Goal: Task Accomplishment & Management: Complete application form

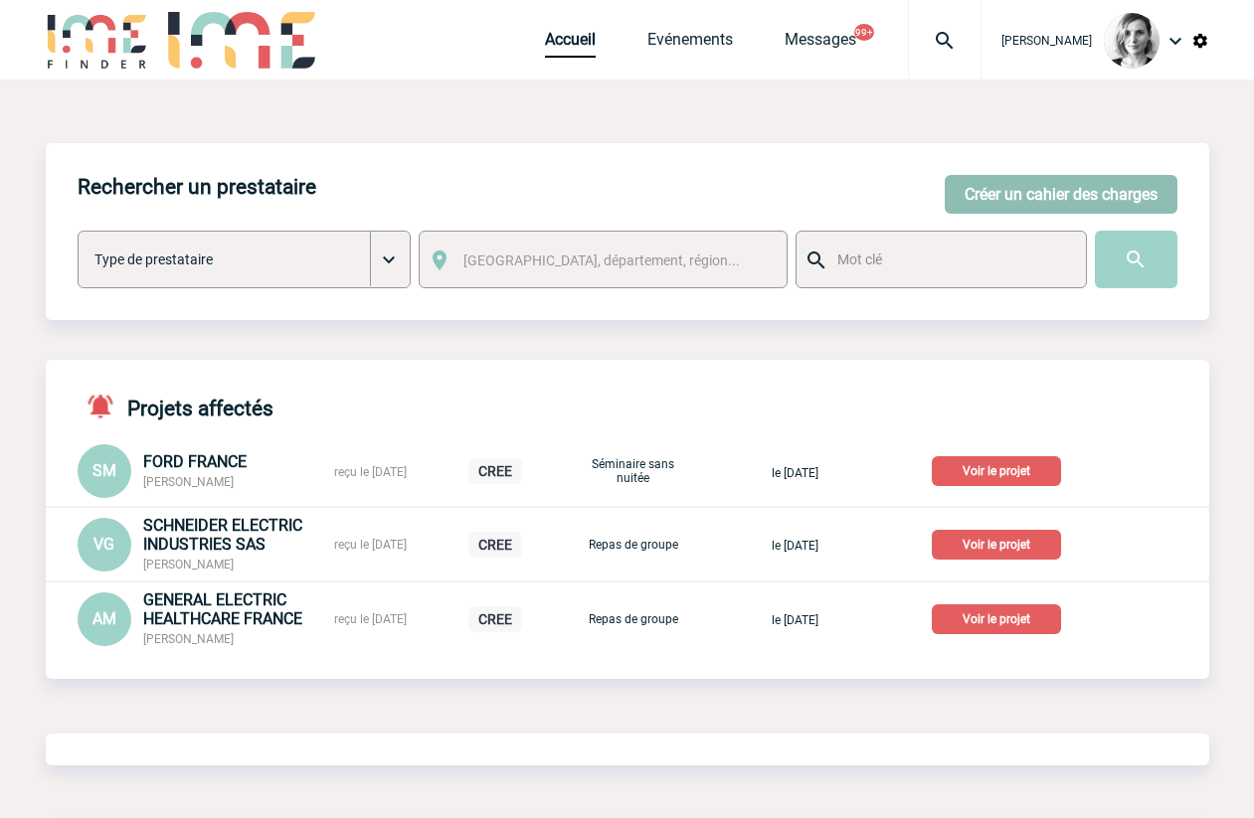
click at [1085, 198] on button "Créer un cahier des charges" at bounding box center [1060, 194] width 233 height 39
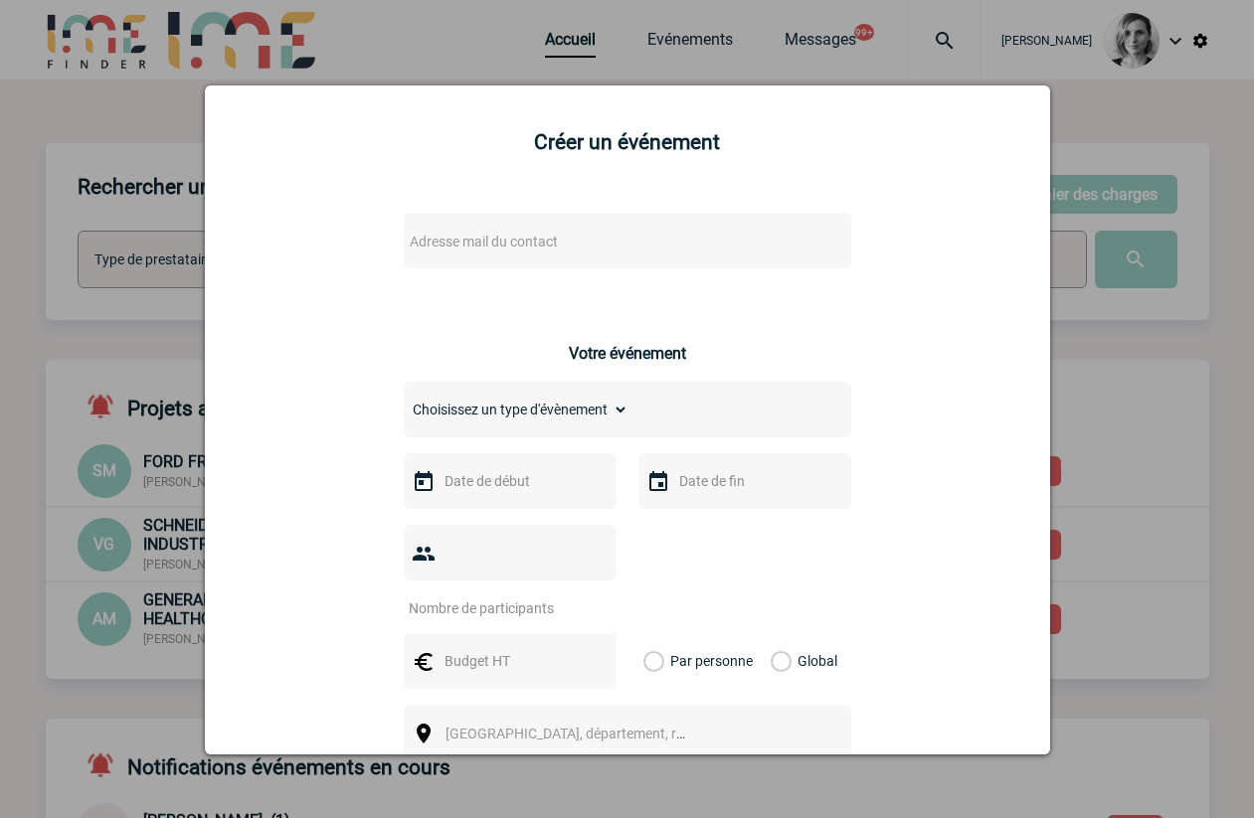
click at [442, 226] on div "Adresse mail du contact" at bounding box center [627, 241] width 447 height 56
click at [454, 240] on span "Adresse mail du contact" at bounding box center [484, 242] width 148 height 16
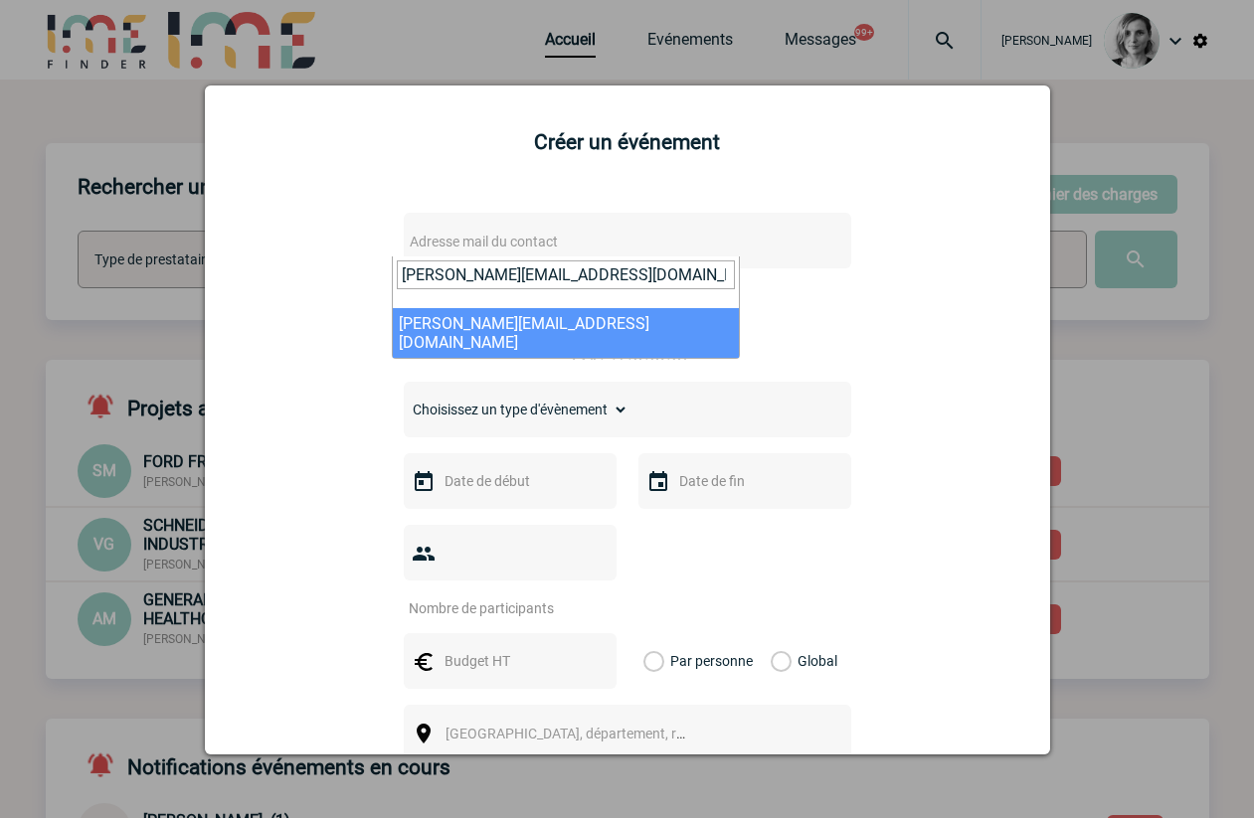
type input "[PERSON_NAME][EMAIL_ADDRESS][DOMAIN_NAME]"
select select "133164"
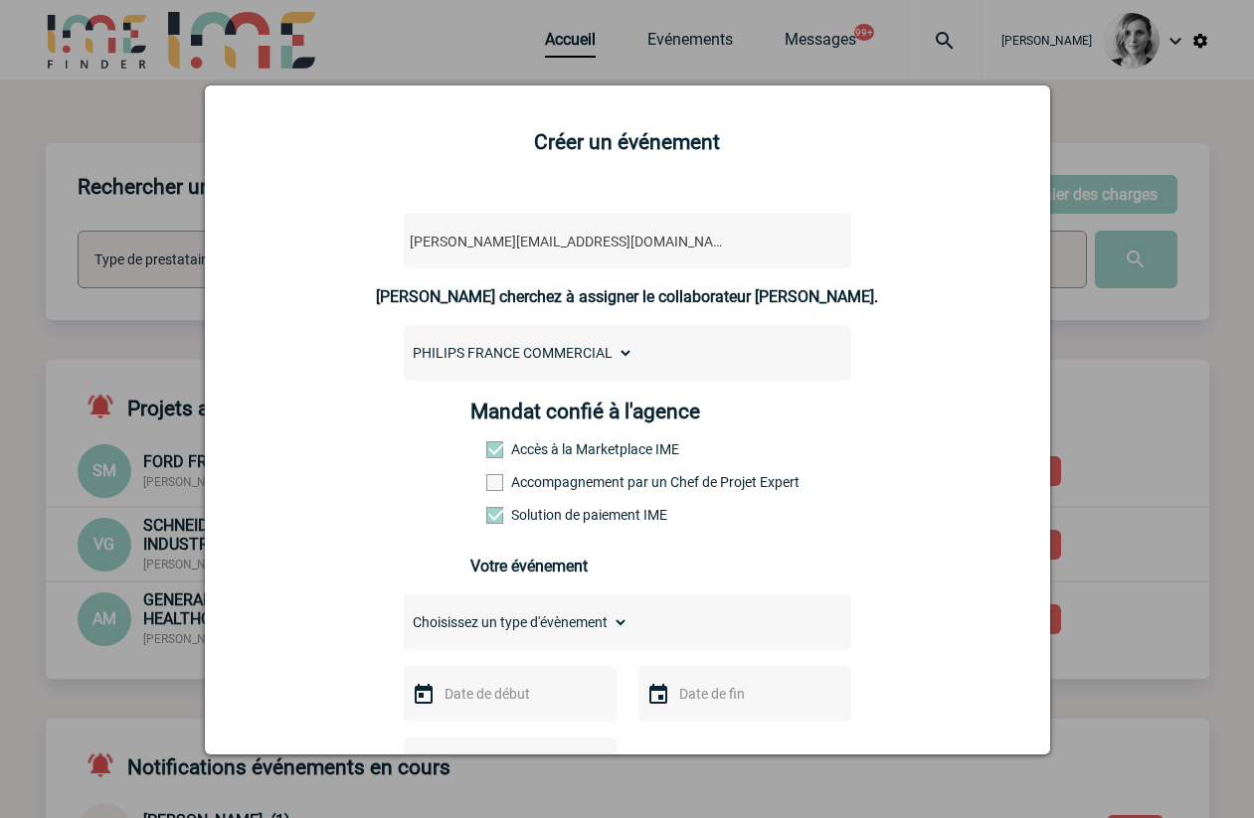
click at [535, 487] on label "Accompagnement par un Chef de Projet Expert" at bounding box center [529, 482] width 87 height 16
click at [0, 0] on input "Accompagnement par un Chef de Projet Expert" at bounding box center [0, 0] width 0 height 0
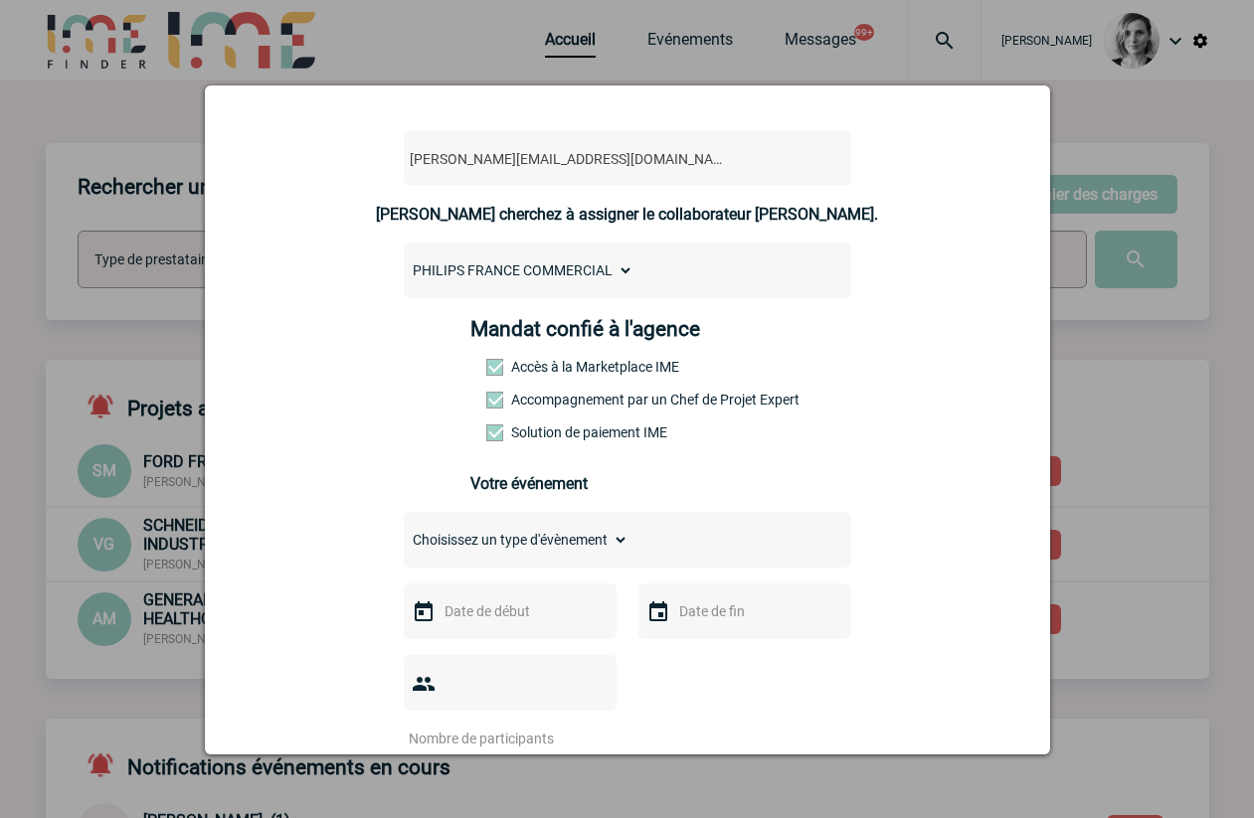
scroll to position [124, 0]
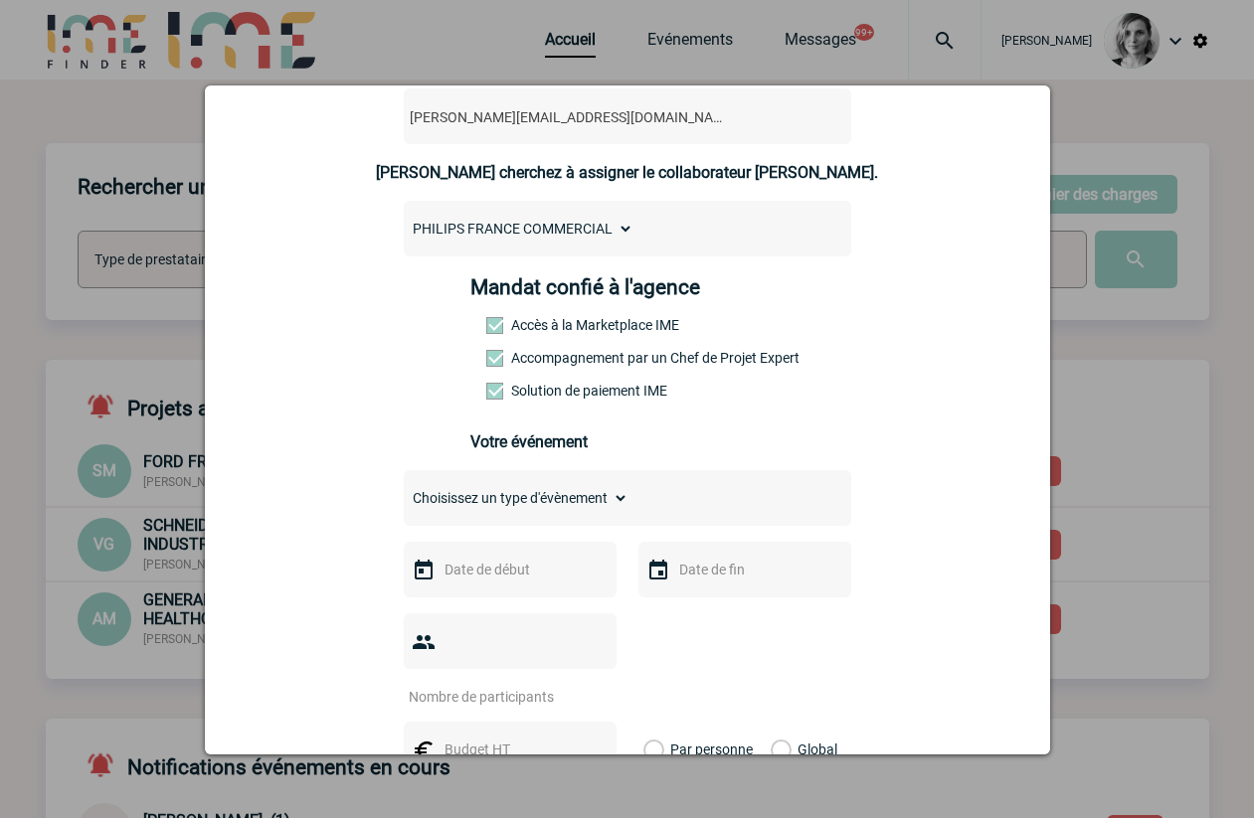
click at [973, 421] on div "nadege.rigolet@philips.com nadege.rigolet@philips.com Vous cherchez à assigner …" at bounding box center [627, 745] width 795 height 1351
click at [502, 570] on input "text" at bounding box center [507, 570] width 137 height 26
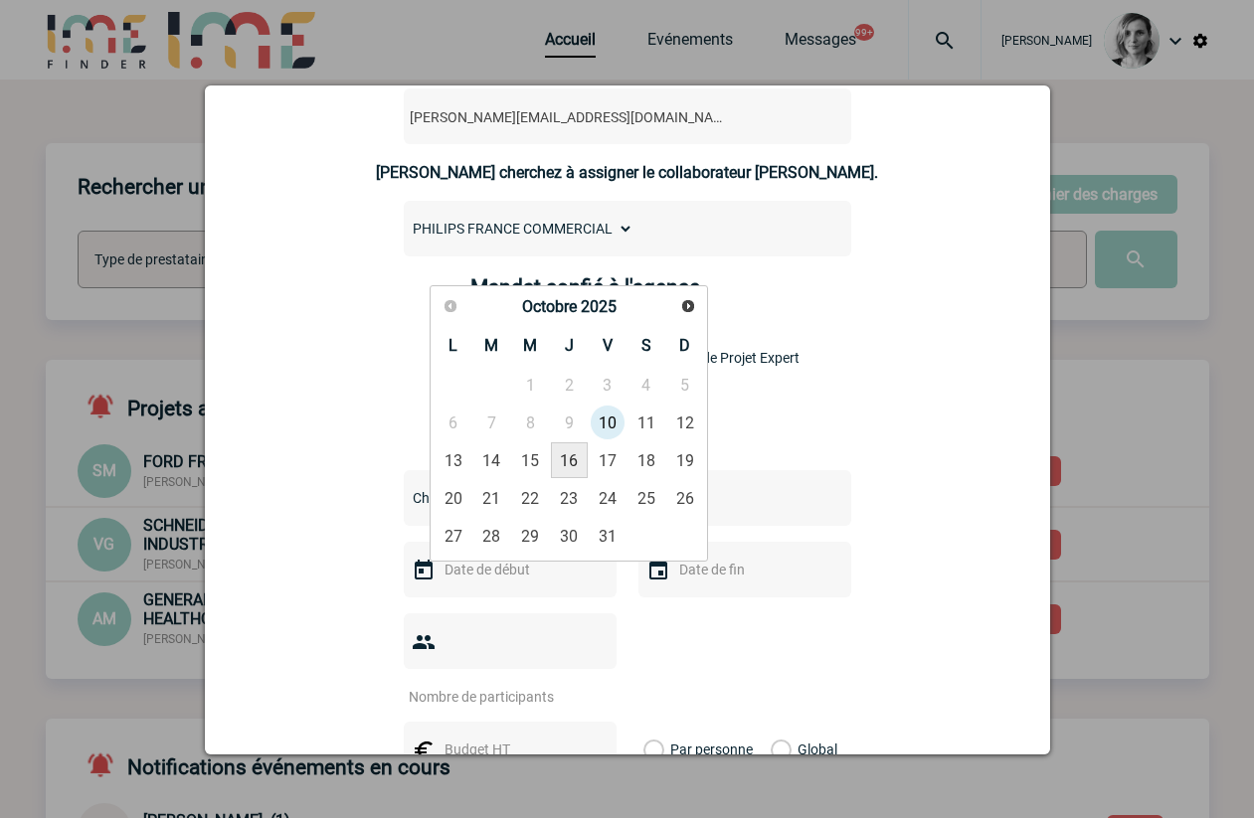
click at [575, 468] on link "16" at bounding box center [569, 460] width 37 height 36
type input "16-10-2025"
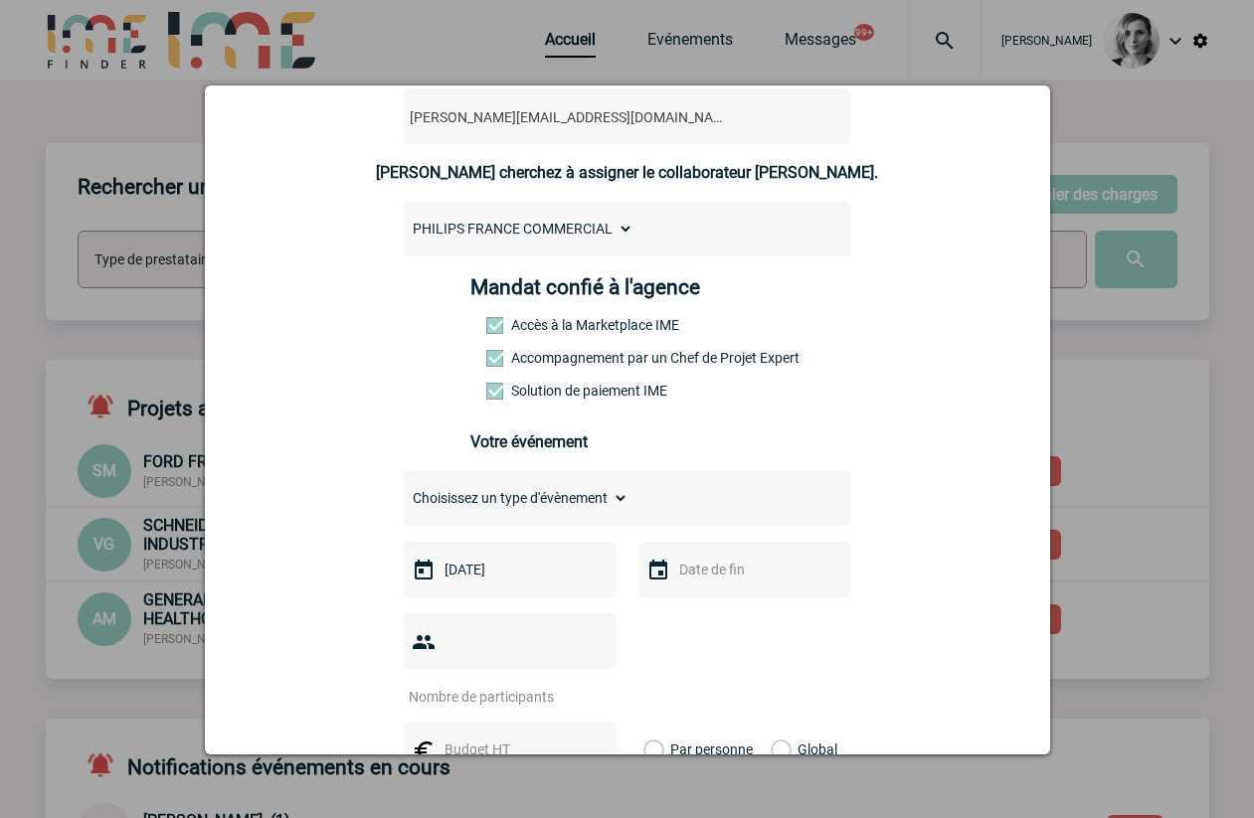
drag, startPoint x: 936, startPoint y: 473, endPoint x: 646, endPoint y: 519, distance: 293.8
click at [936, 473] on div "nadege.rigolet@philips.com nadege.rigolet@philips.com Vous cherchez à assigner …" at bounding box center [627, 745] width 795 height 1351
click at [476, 684] on input "number" at bounding box center [497, 697] width 187 height 26
type input "100"
drag, startPoint x: 1063, startPoint y: 672, endPoint x: 489, endPoint y: 659, distance: 573.7
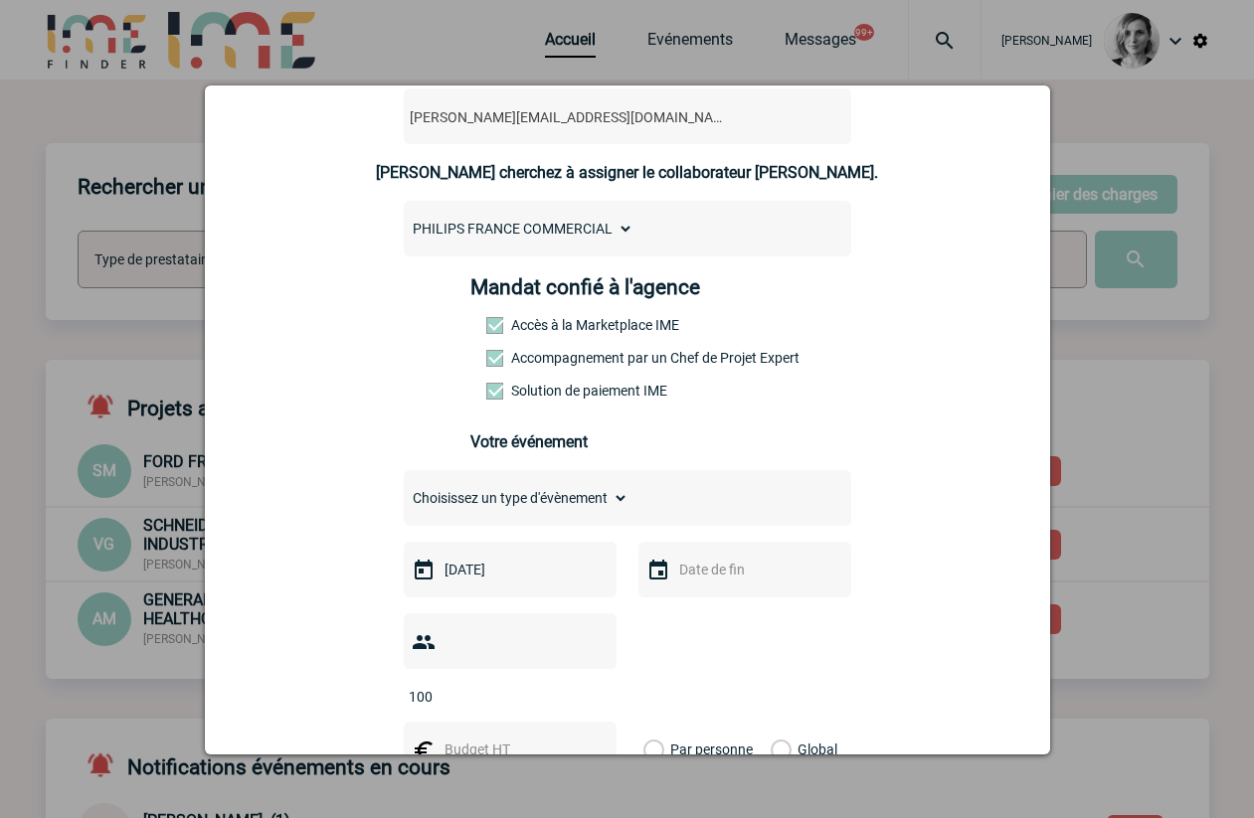
click at [1063, 672] on div at bounding box center [627, 409] width 1254 height 818
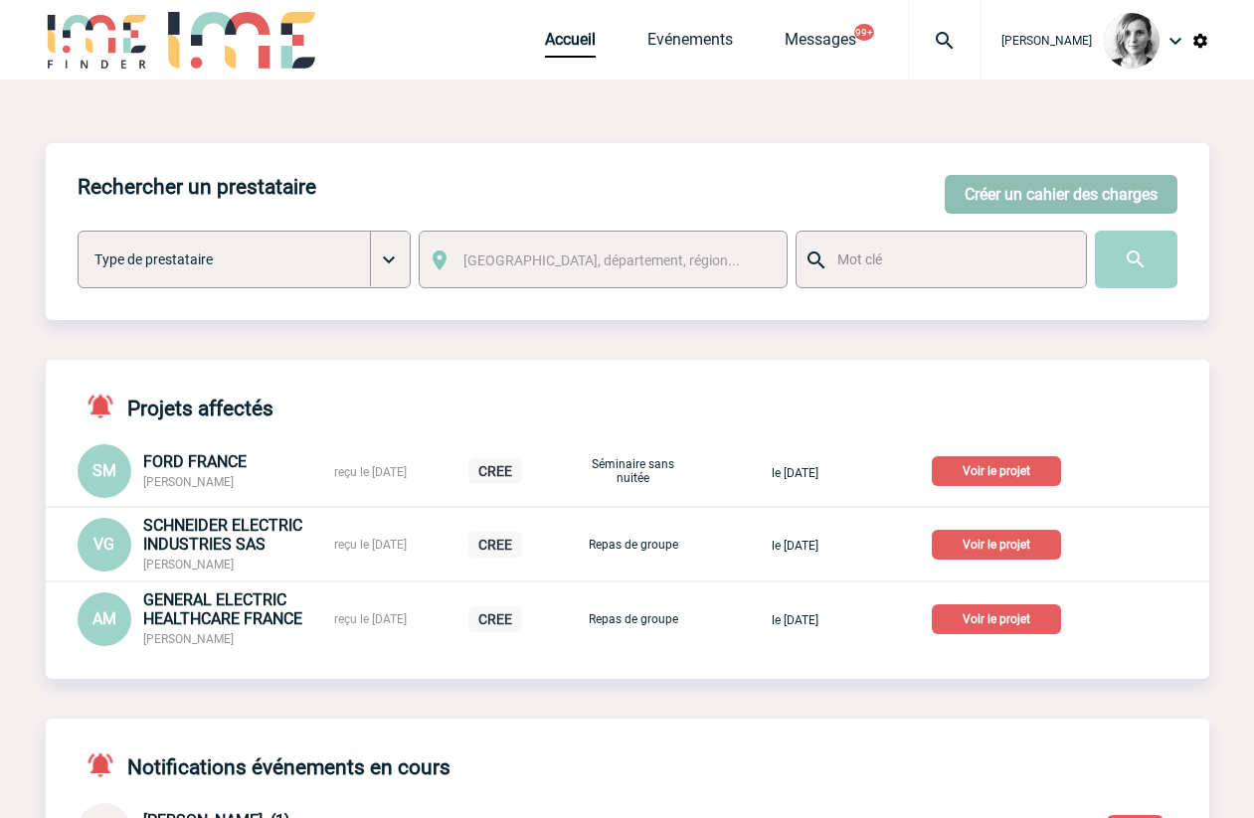
click at [987, 191] on button "Créer un cahier des charges" at bounding box center [1060, 194] width 233 height 39
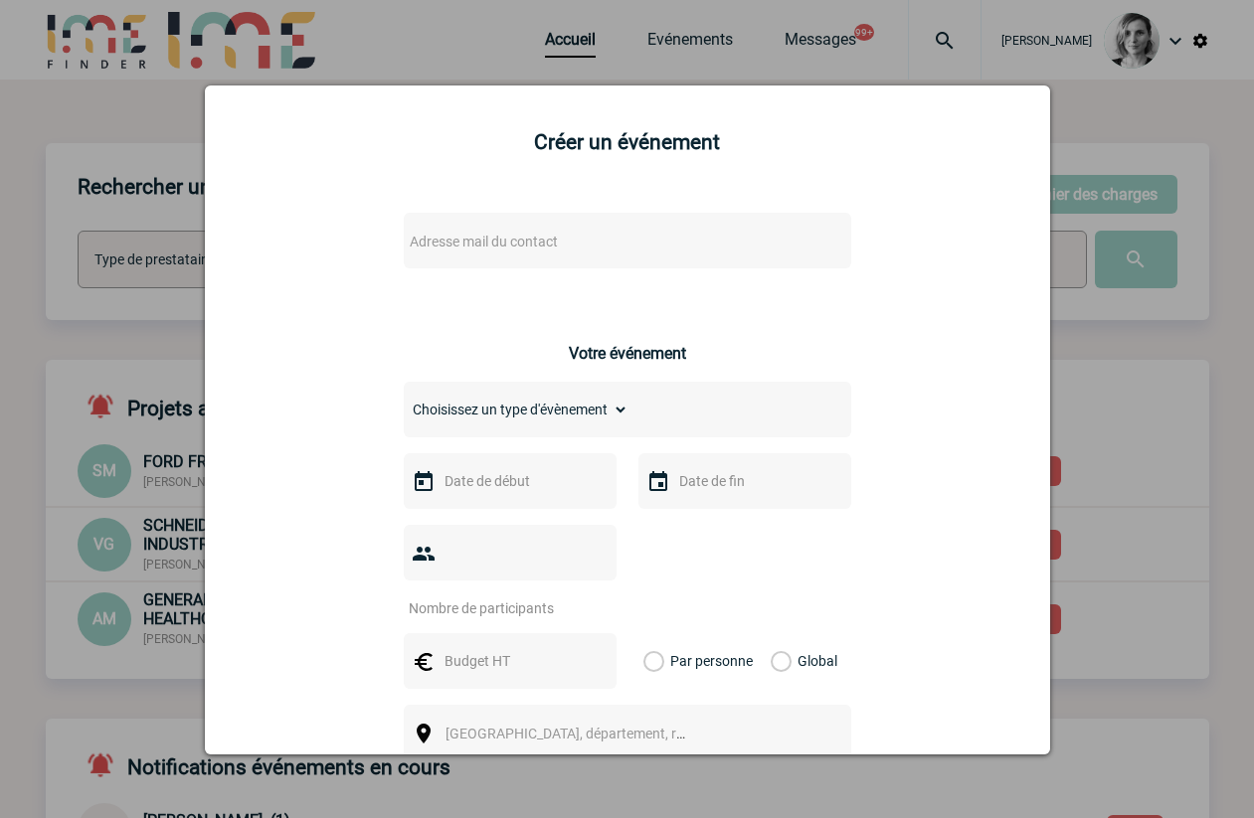
click at [445, 249] on span "Adresse mail du contact" at bounding box center [484, 242] width 148 height 16
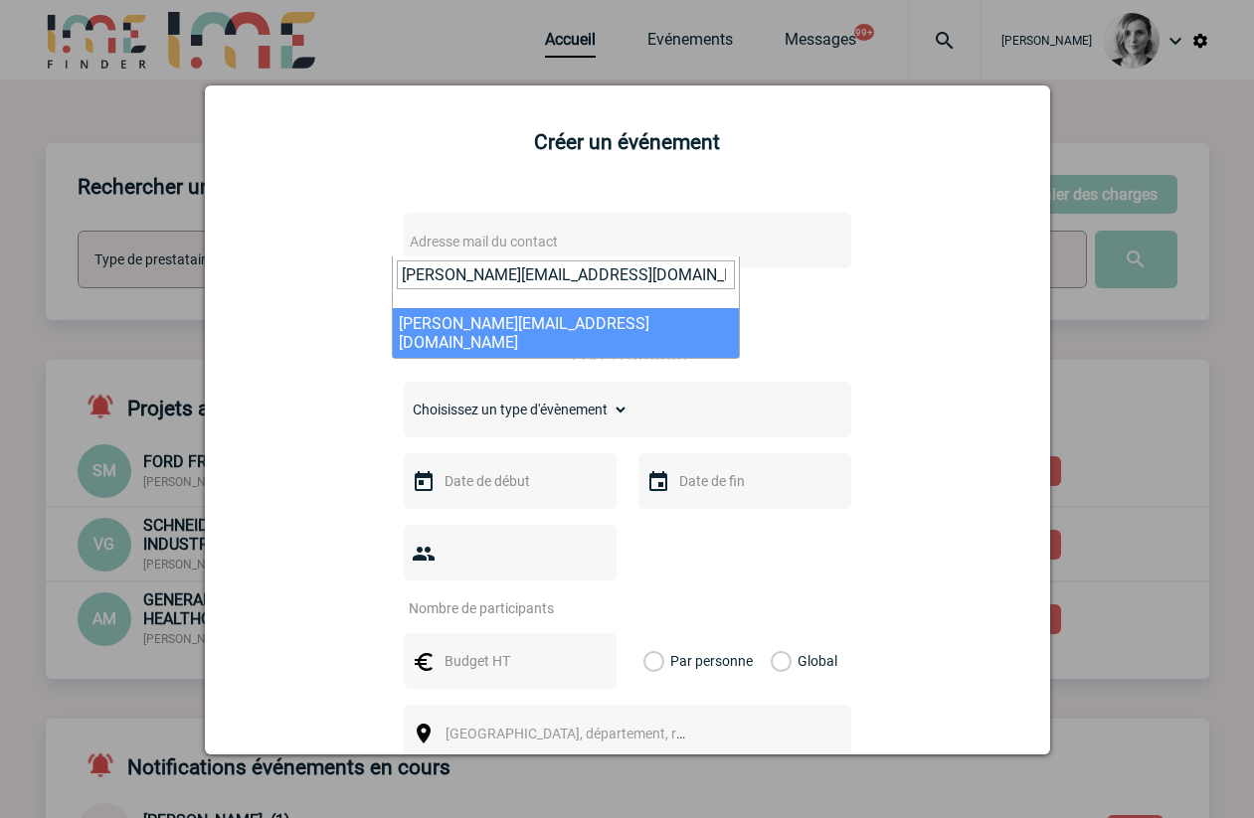
type input "nadege.rigolet@philips.com"
select select "133164"
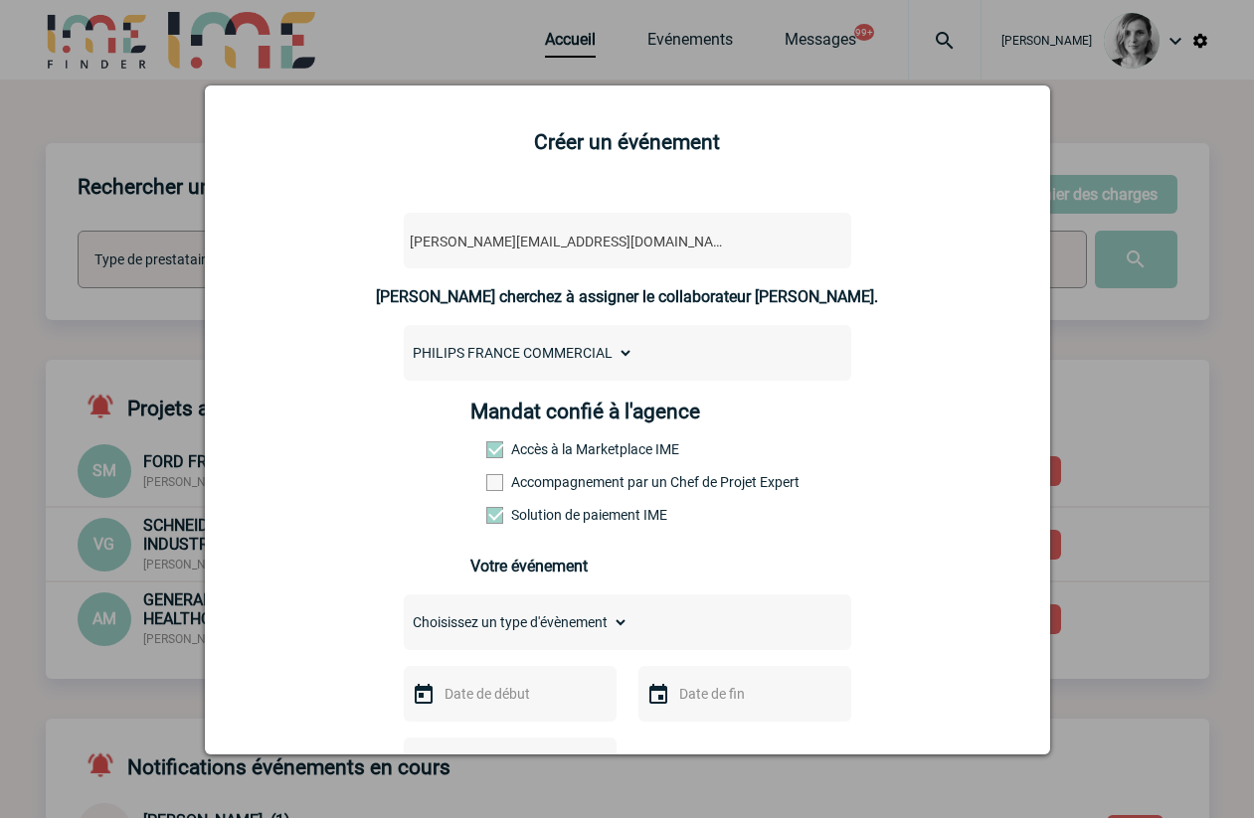
click at [535, 485] on label "Accompagnement par un Chef de Projet Expert" at bounding box center [529, 482] width 87 height 16
click at [0, 0] on input "Accompagnement par un Chef de Projet Expert" at bounding box center [0, 0] width 0 height 0
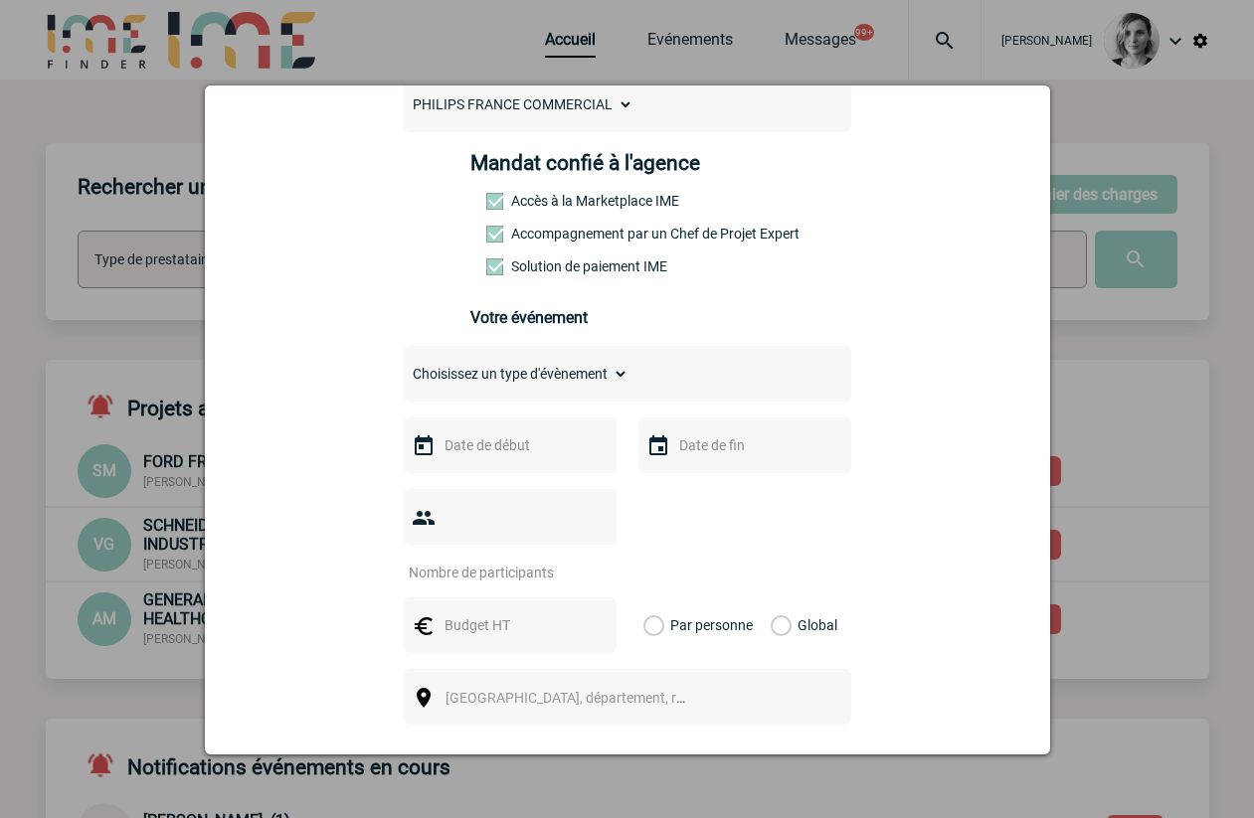
click at [495, 351] on div "Choisissez un type d'évènement Séminaire avec nuitée Séminaire sans nuitée Repa…" at bounding box center [627, 374] width 447 height 56
click at [493, 372] on select "Choisissez un type d'évènement Séminaire avec nuitée Séminaire sans nuitée Repa…" at bounding box center [516, 374] width 225 height 28
select select "3"
click at [404, 365] on select "Choisissez un type d'évènement Séminaire avec nuitée Séminaire sans nuitée Repa…" at bounding box center [516, 374] width 225 height 28
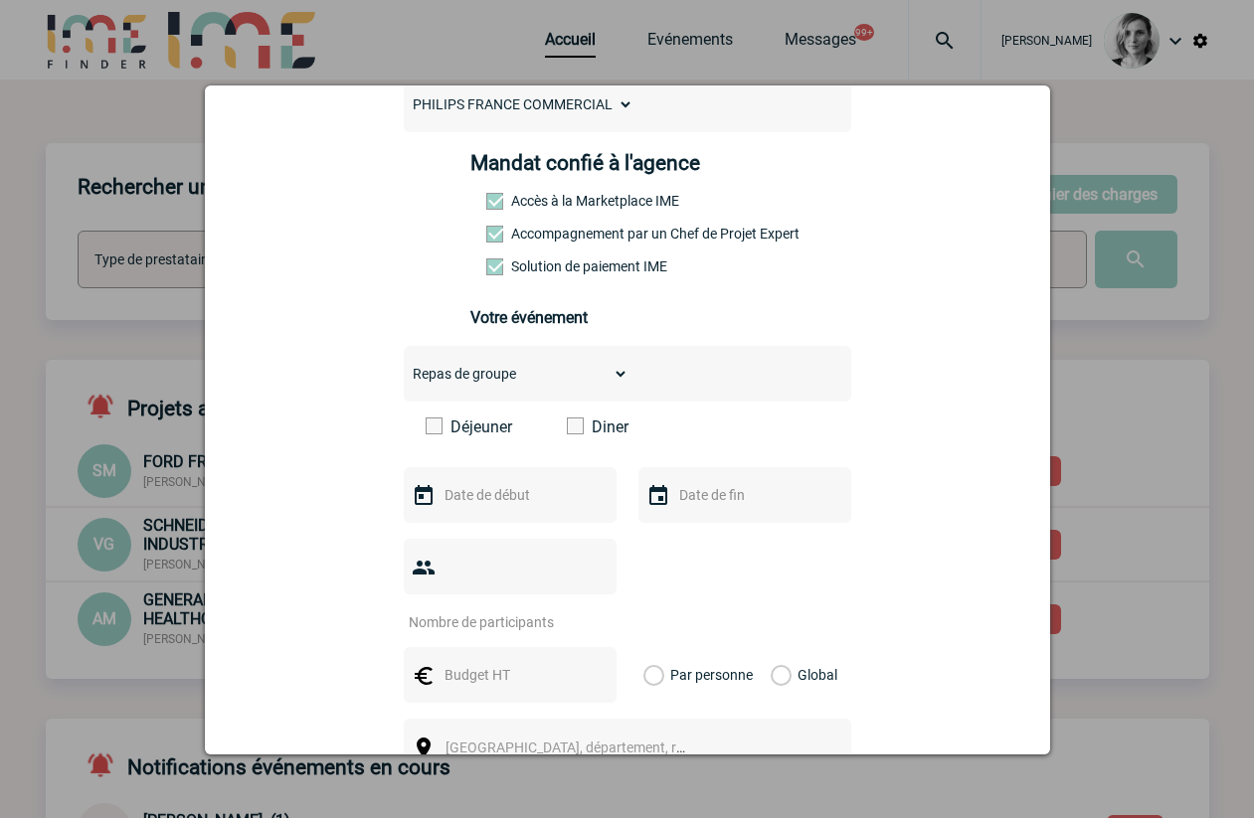
click at [567, 422] on span at bounding box center [575, 426] width 17 height 17
click at [0, 0] on input "Diner" at bounding box center [0, 0] width 0 height 0
click at [482, 532] on div "Choisissez un type d'évènement Séminaire avec nuitée Séminaire sans nuitée Repa…" at bounding box center [627, 716] width 447 height 740
click at [469, 520] on div at bounding box center [510, 495] width 213 height 56
click at [470, 508] on input "text" at bounding box center [507, 495] width 137 height 26
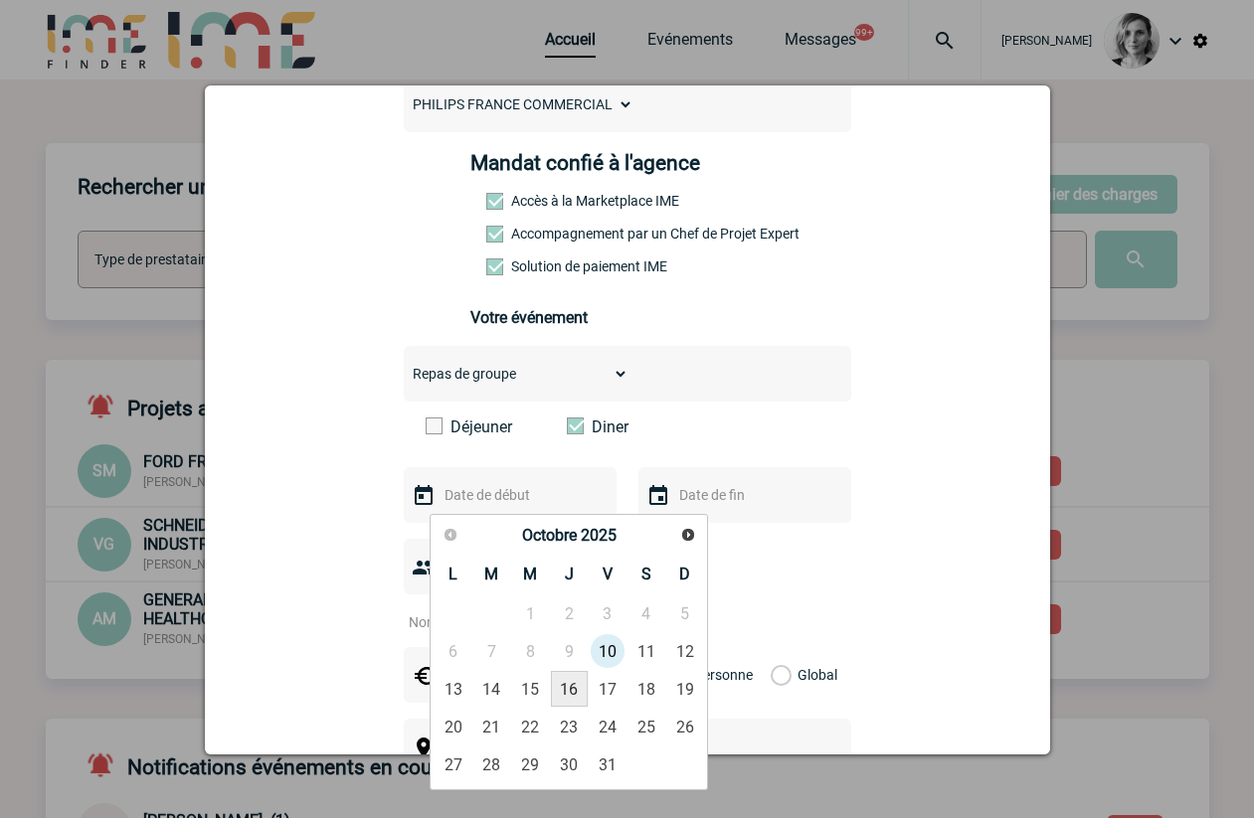
click at [576, 689] on link "16" at bounding box center [569, 689] width 37 height 36
type input "16-10-2025"
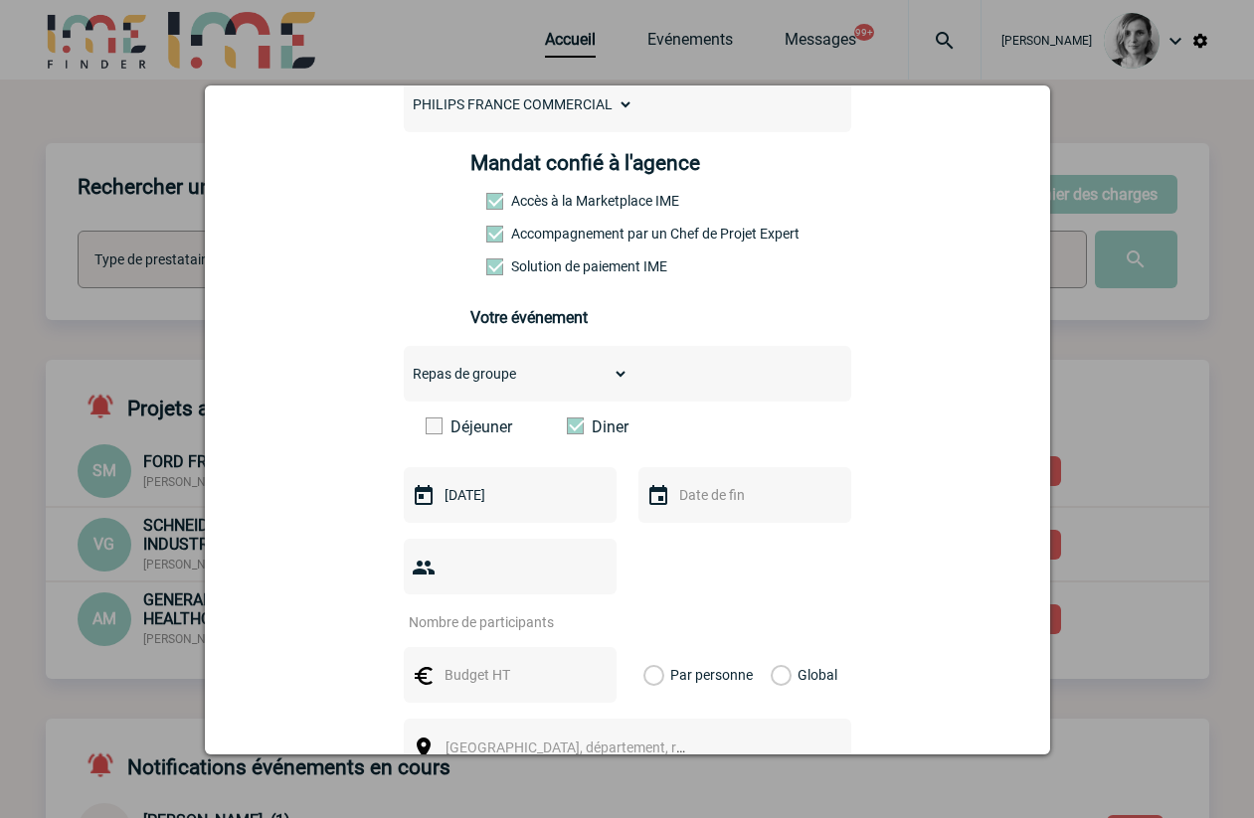
click at [493, 609] on input "number" at bounding box center [497, 622] width 187 height 26
type input "100"
click at [505, 662] on input "text" at bounding box center [507, 675] width 137 height 26
click at [476, 662] on input "text" at bounding box center [507, 675] width 137 height 26
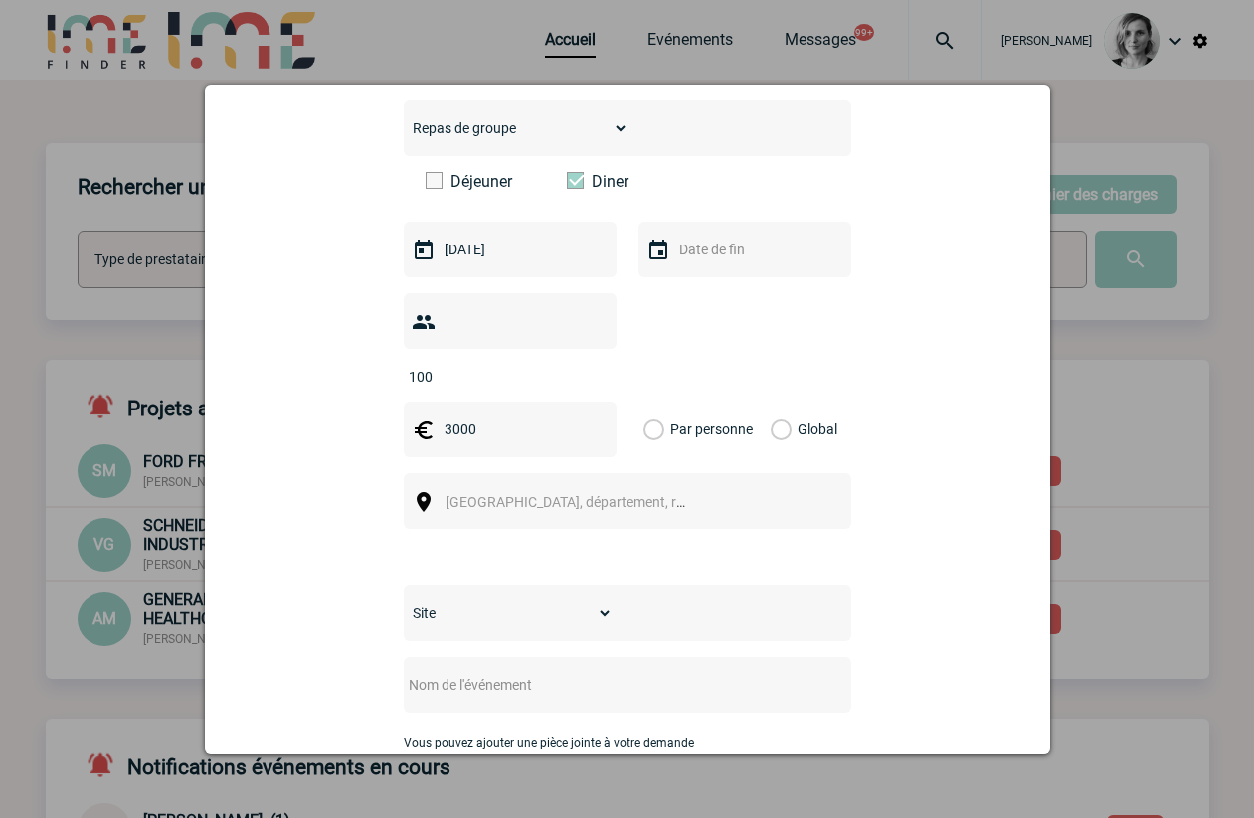
scroll to position [621, 0]
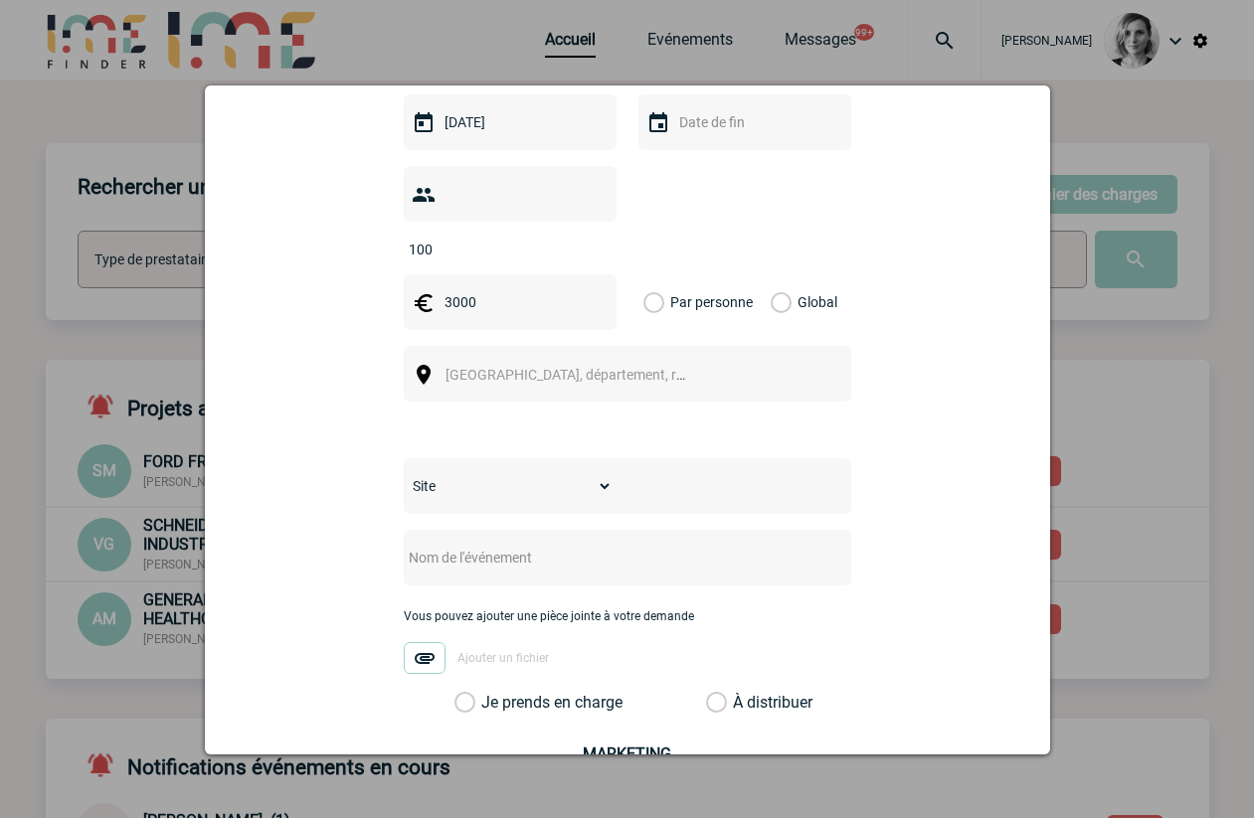
type input "3000"
click at [775, 274] on label "Global" at bounding box center [776, 302] width 13 height 56
click at [0, 0] on input "Global" at bounding box center [0, 0] width 0 height 0
click at [645, 358] on div "Ville, département, région..." at bounding box center [627, 374] width 447 height 56
click at [626, 361] on span "Ville, département, région..." at bounding box center [573, 375] width 273 height 28
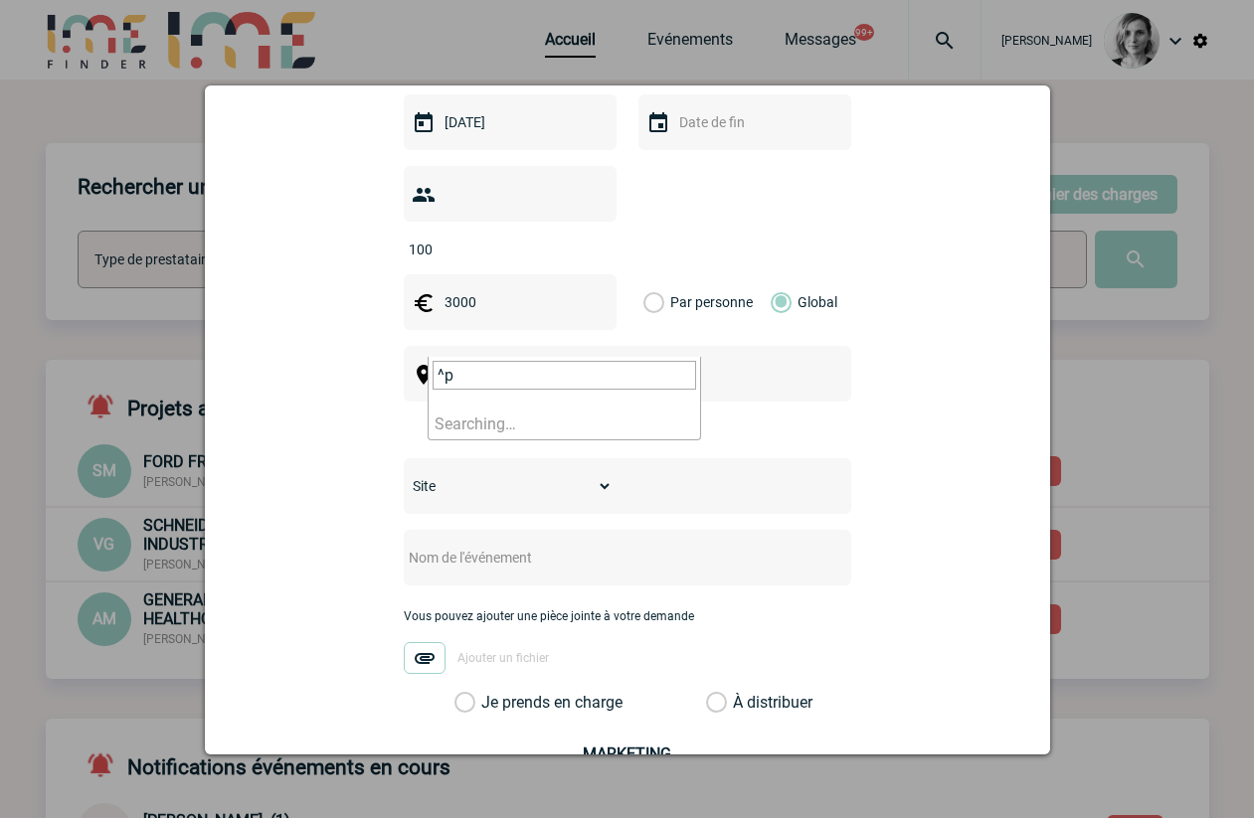
type input "^"
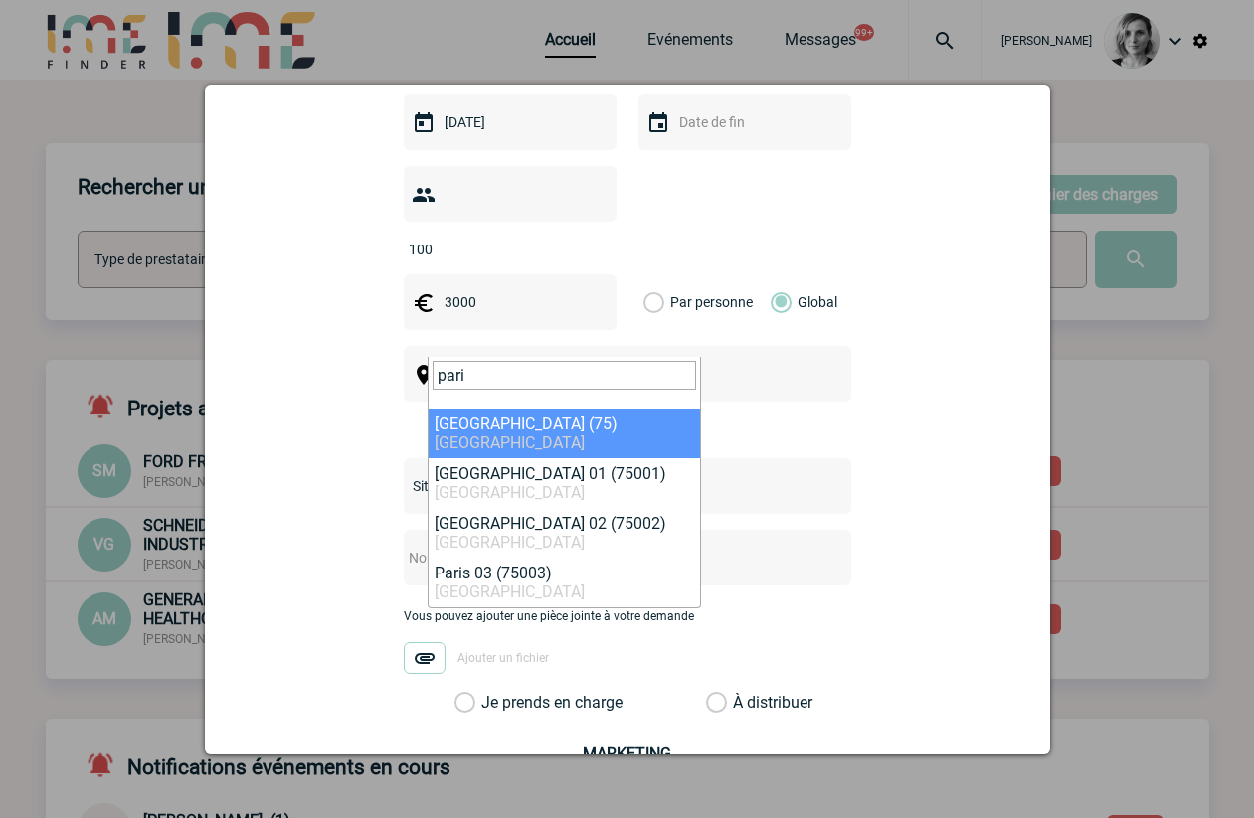
type input "pari"
select select "3"
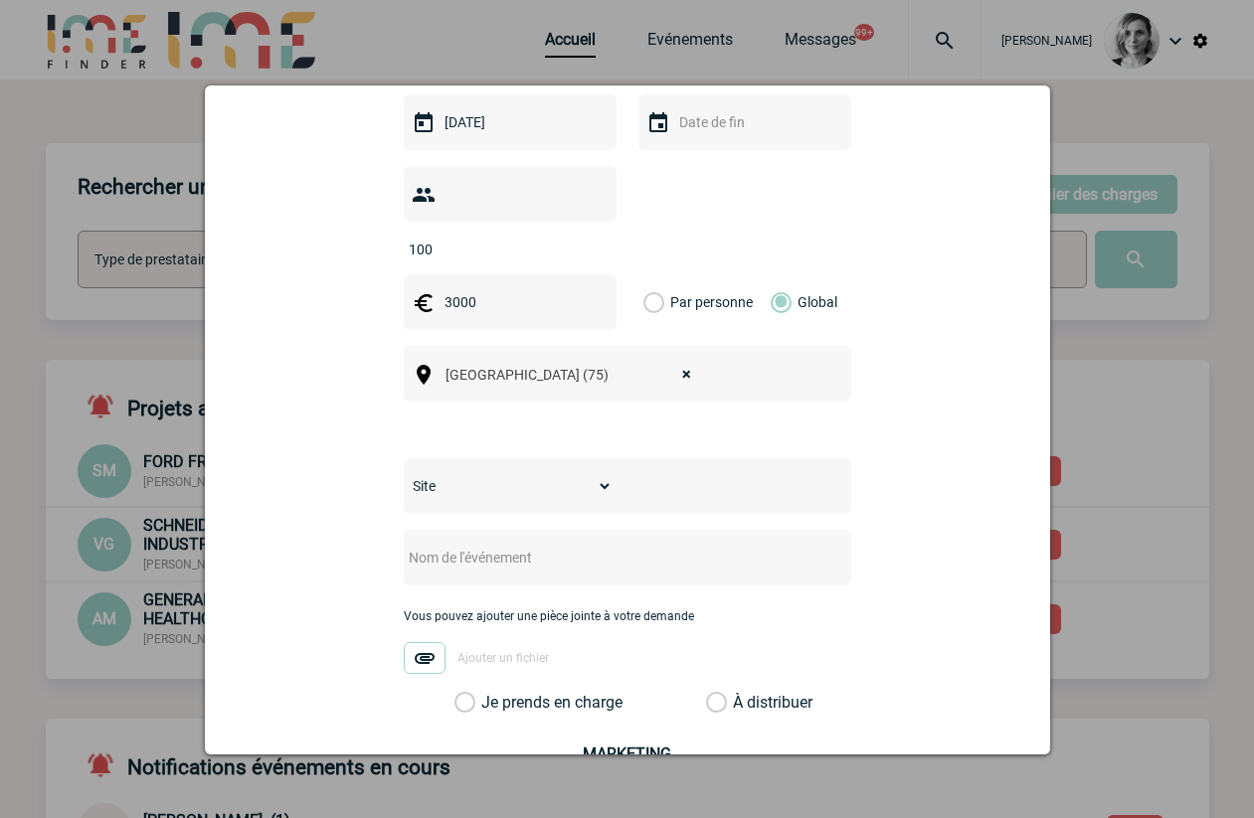
click at [603, 628] on div "Vous pouvez ajouter une pièce jointe à votre demande Ajouter un fichier" at bounding box center [627, 651] width 447 height 84
drag, startPoint x: 473, startPoint y: 262, endPoint x: 305, endPoint y: 287, distance: 169.8
click at [305, 287] on div "nadege.rigolet@philips.com nadege.rigolet@philips.com Vous cherchez à assigner …" at bounding box center [627, 273] width 795 height 1401
type input "2500"
click at [440, 545] on input "text" at bounding box center [601, 558] width 395 height 26
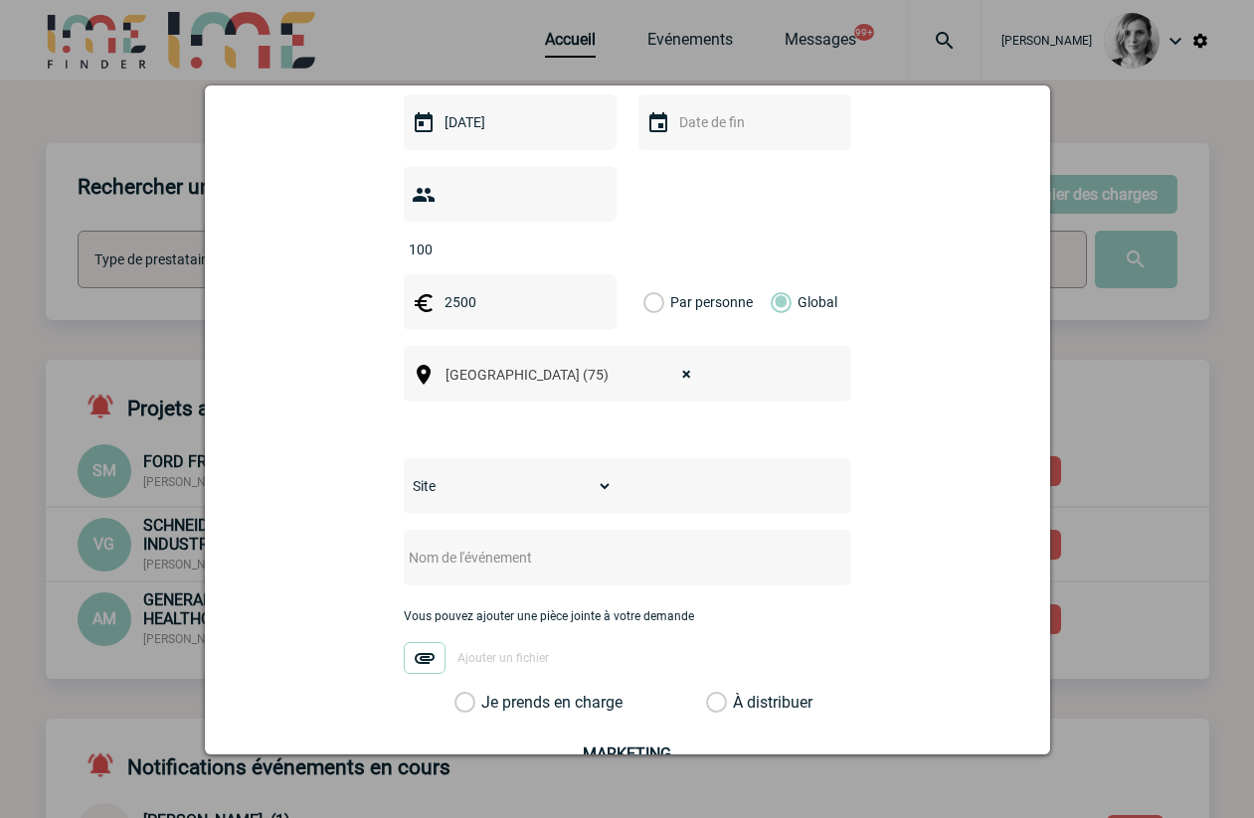
paste input "Audio Espace (1 820€90 HT) et Peron Photographe (250€ HT) + 500€ HT sur le devi…"
drag, startPoint x: 423, startPoint y: 525, endPoint x: 333, endPoint y: 525, distance: 90.5
click at [333, 525] on div "nadege.rigolet@philips.com nadege.rigolet@philips.com Vous cherchez à assigner …" at bounding box center [627, 273] width 795 height 1401
click at [404, 545] on input "Audio Espace (1 820€90 HT) et Peron Photographe (250€ HT) + 500€ HT sur le devi…" at bounding box center [601, 558] width 395 height 26
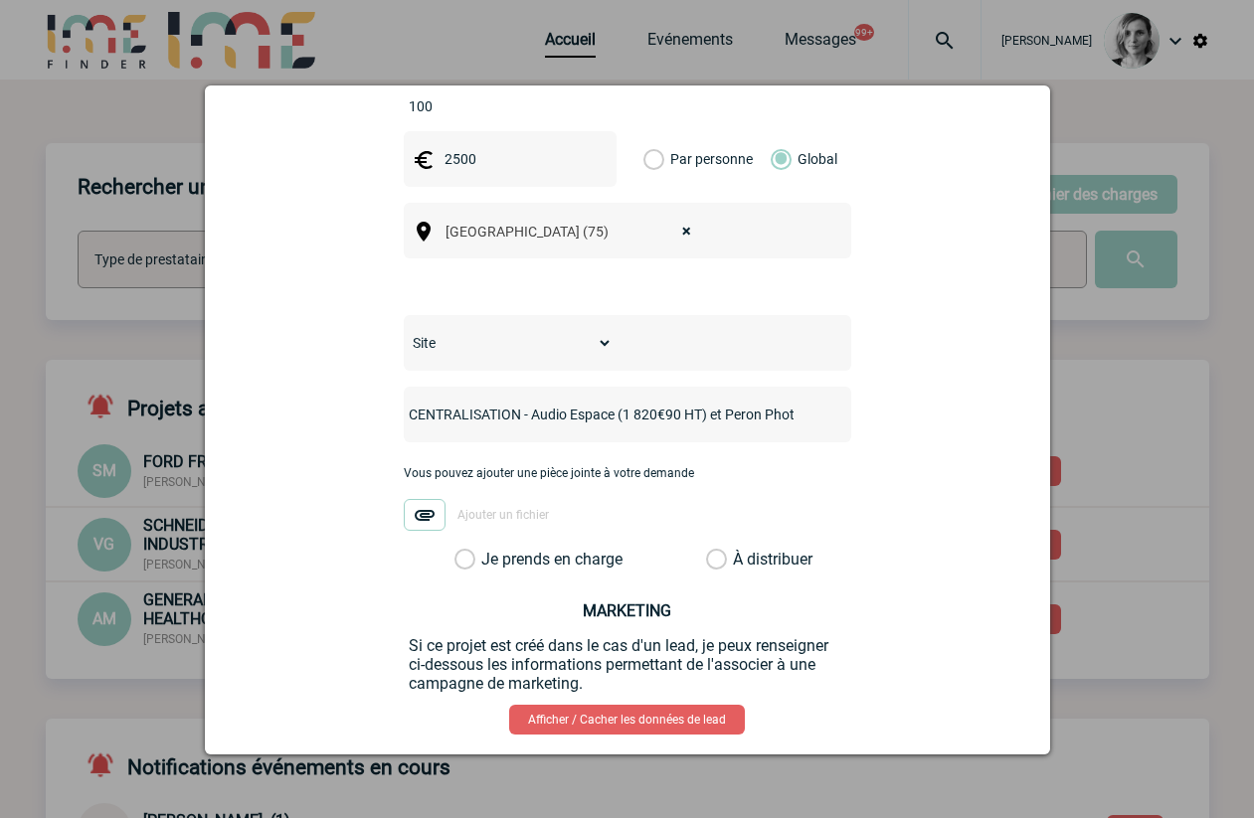
scroll to position [838, 0]
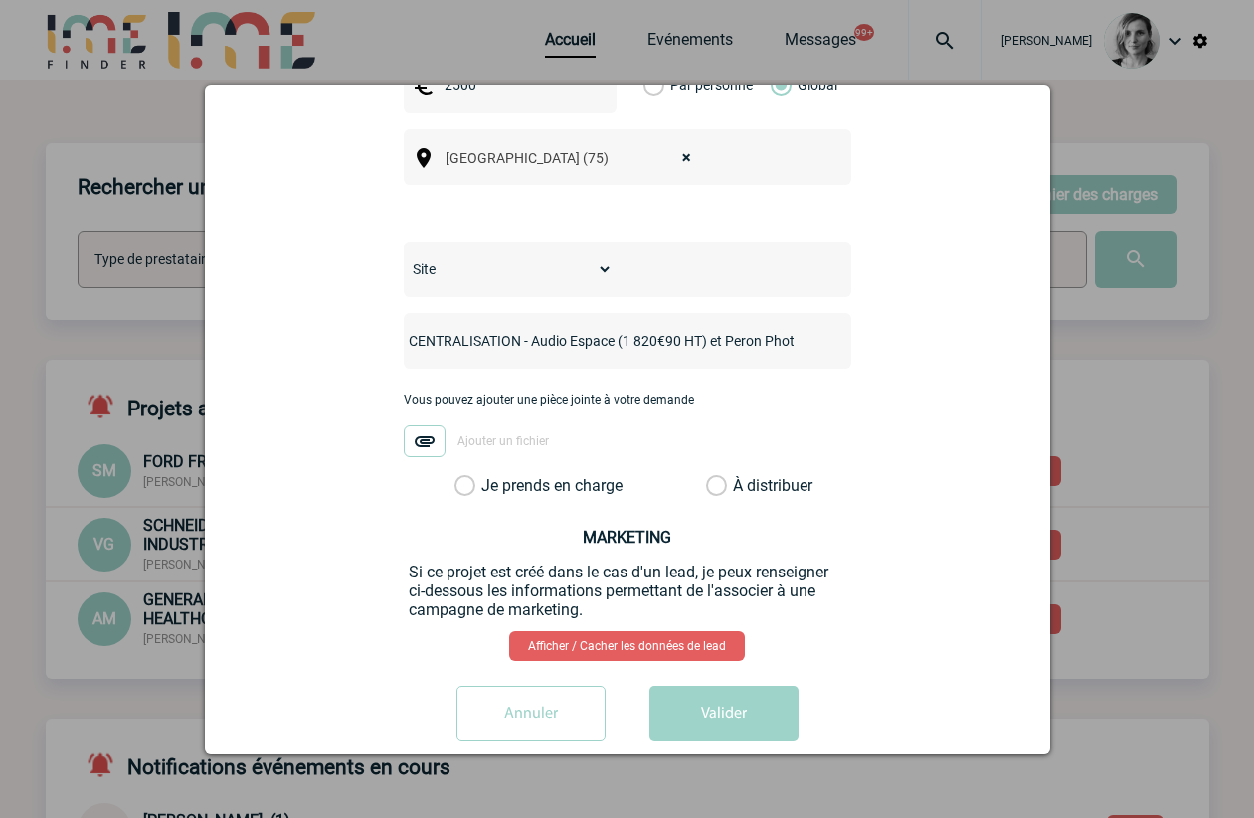
type input "CENTRALISATION - Audio Espace (1 820€90 HT) et Peron Photographe (250€ HT) + 50…"
click at [488, 476] on label "Je prends en charge" at bounding box center [471, 486] width 34 height 20
click at [0, 0] on input "Je prends en charge" at bounding box center [0, 0] width 0 height 0
drag, startPoint x: 684, startPoint y: 663, endPoint x: 695, endPoint y: 664, distance: 11.0
click at [684, 686] on button "Valider" at bounding box center [723, 714] width 149 height 56
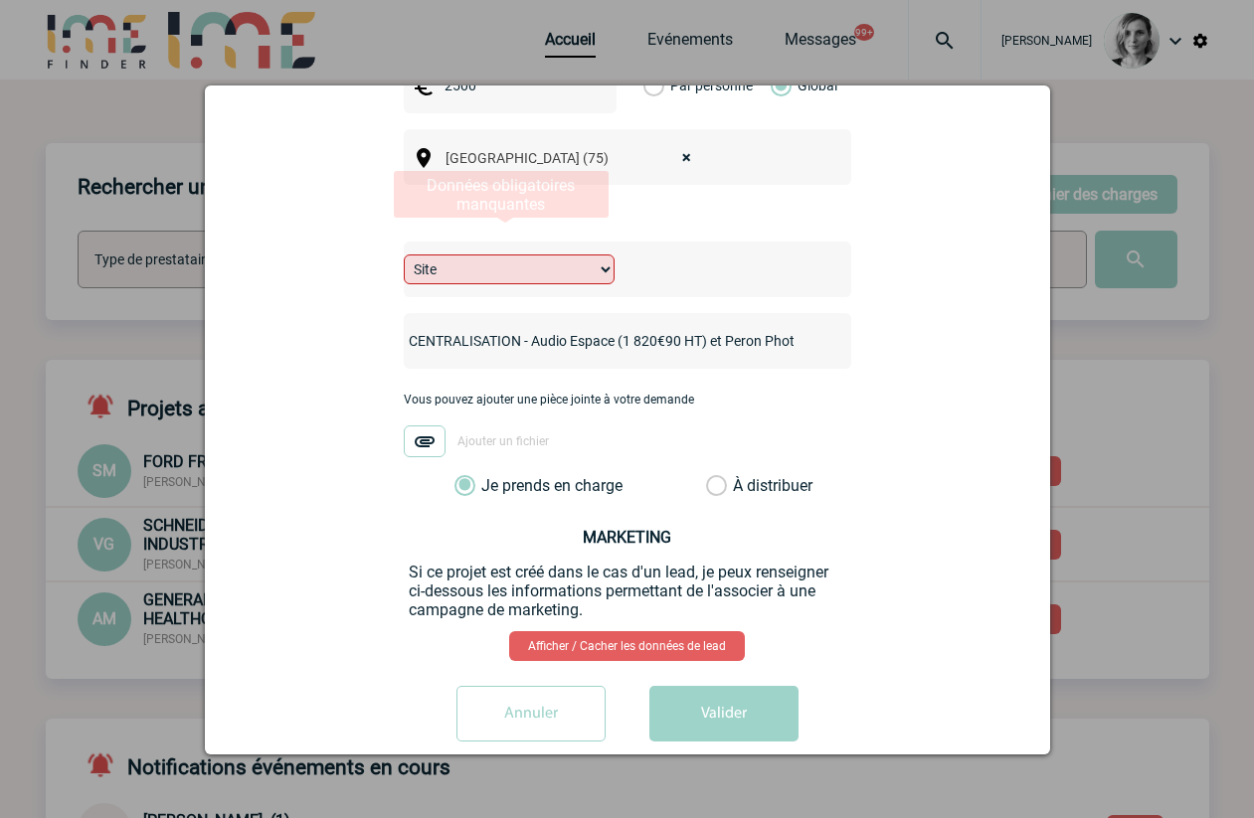
click at [518, 254] on select "Site HEALTH SYSTEMS PHILIPS PERSONAL HEALTH" at bounding box center [509, 269] width 211 height 30
select select "30"
click at [404, 254] on select "Site HEALTH SYSTEMS PHILIPS PERSONAL HEALTH" at bounding box center [509, 269] width 211 height 30
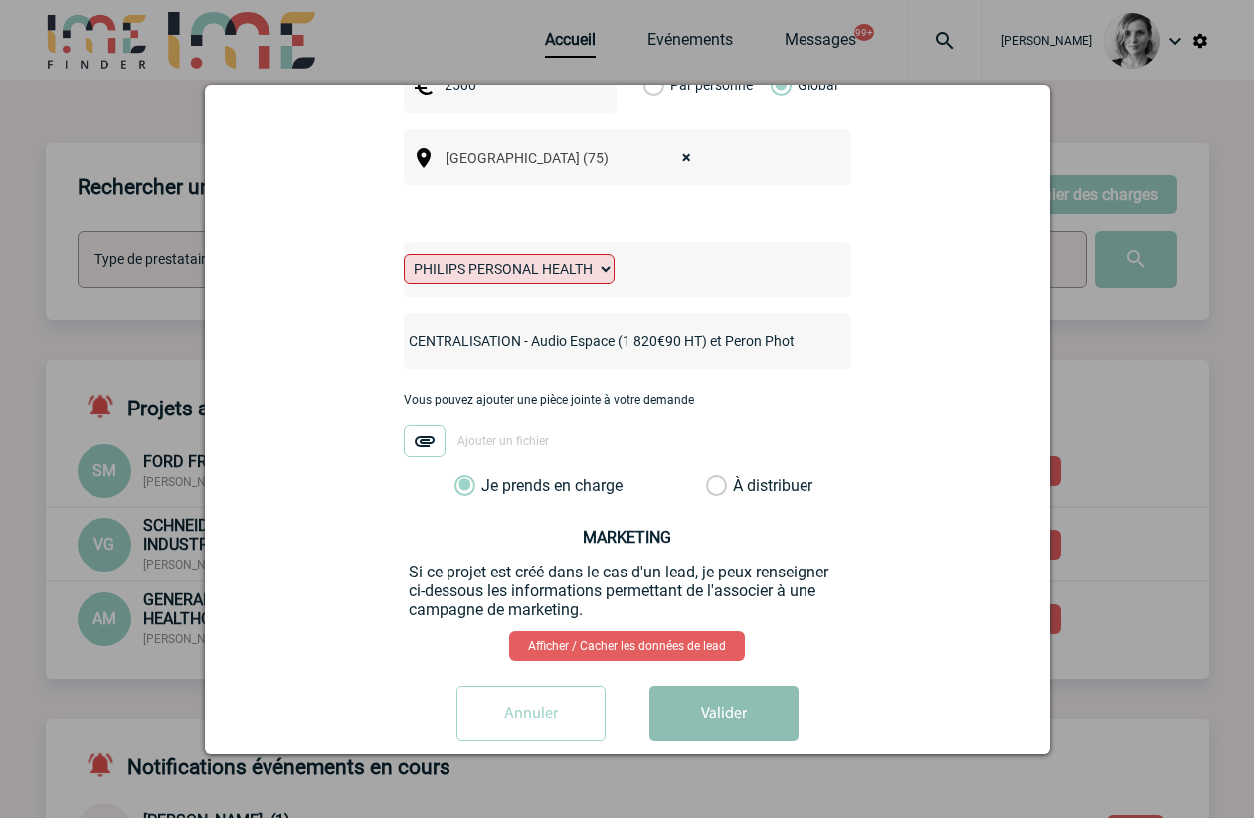
click at [742, 687] on button "Valider" at bounding box center [723, 714] width 149 height 56
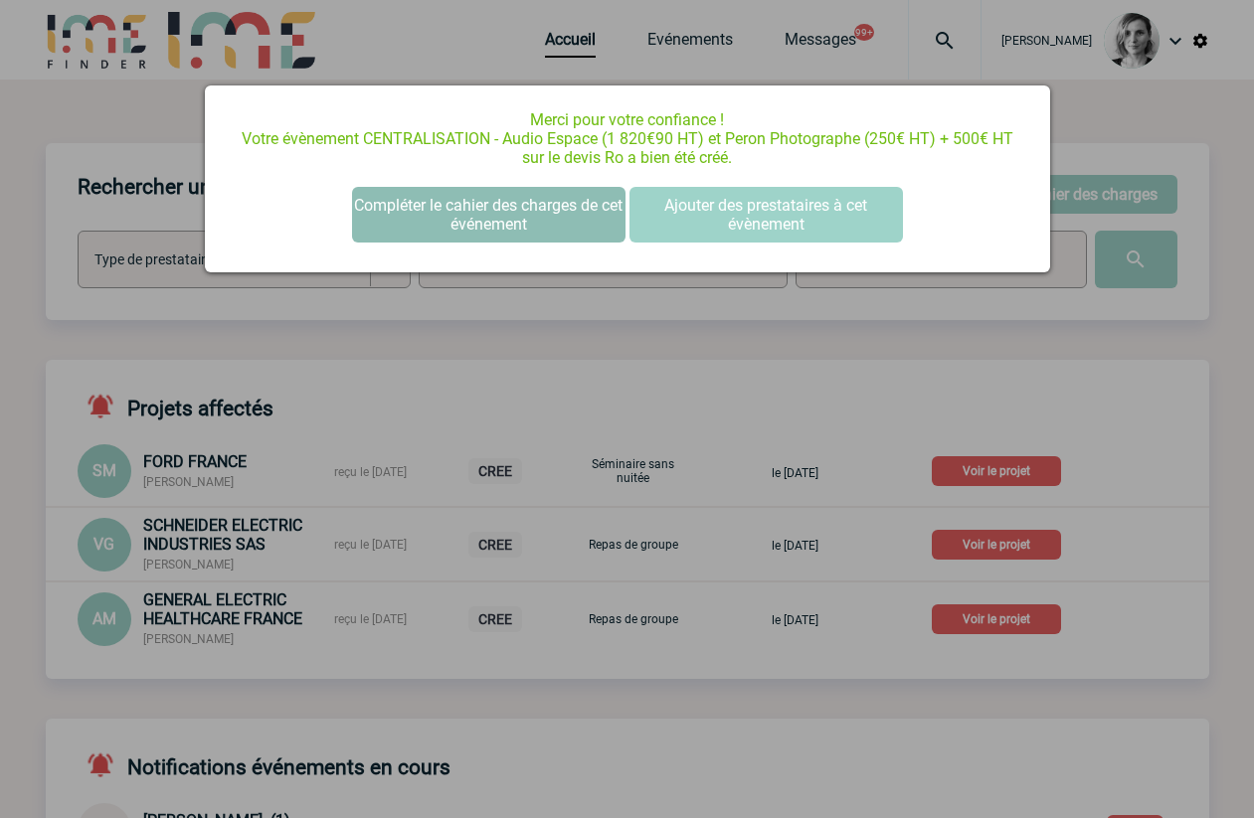
click at [601, 202] on button "Compléter le cahier des charges de cet événement" at bounding box center [488, 215] width 273 height 56
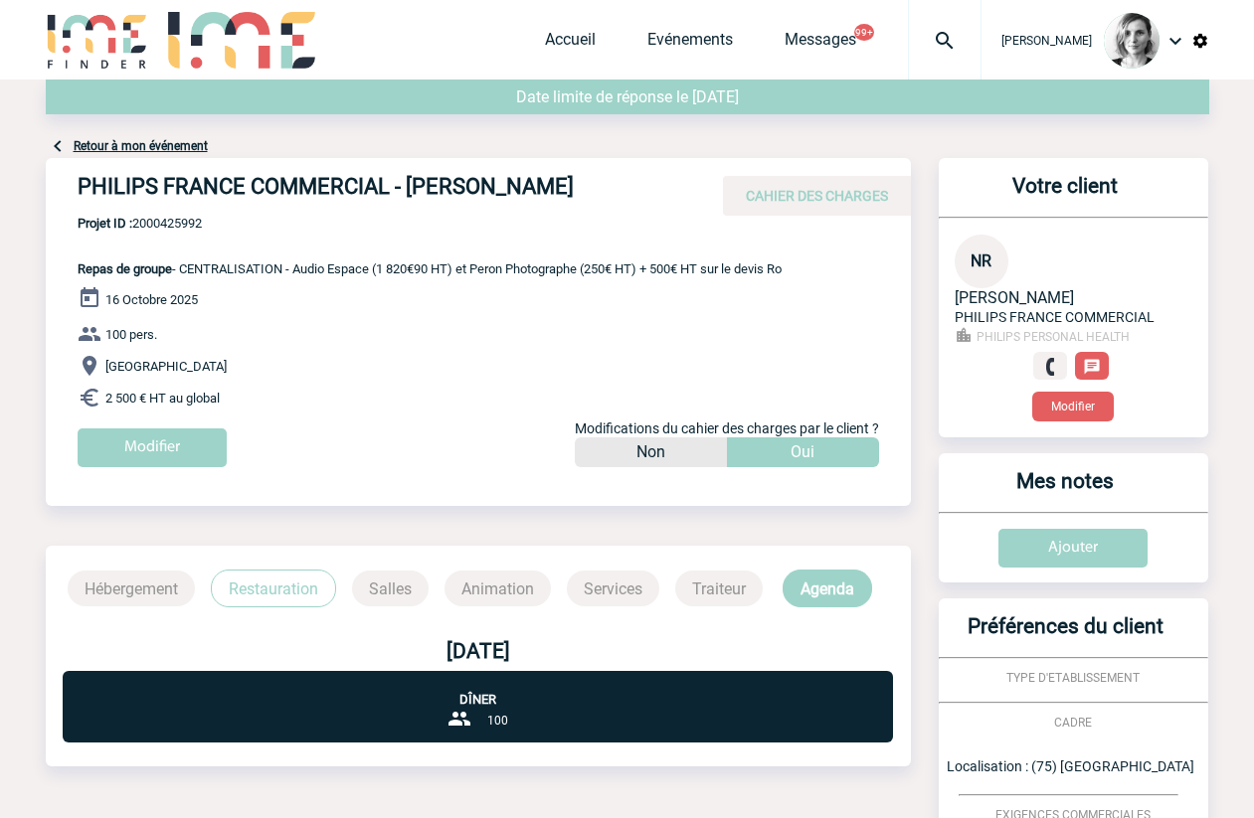
click at [679, 342] on p "100 pers." at bounding box center [494, 334] width 833 height 24
click at [180, 220] on span "Projet ID : 2000425992" at bounding box center [430, 223] width 704 height 15
copy span "2000425992"
drag, startPoint x: 773, startPoint y: 339, endPoint x: 278, endPoint y: 202, distance: 513.7
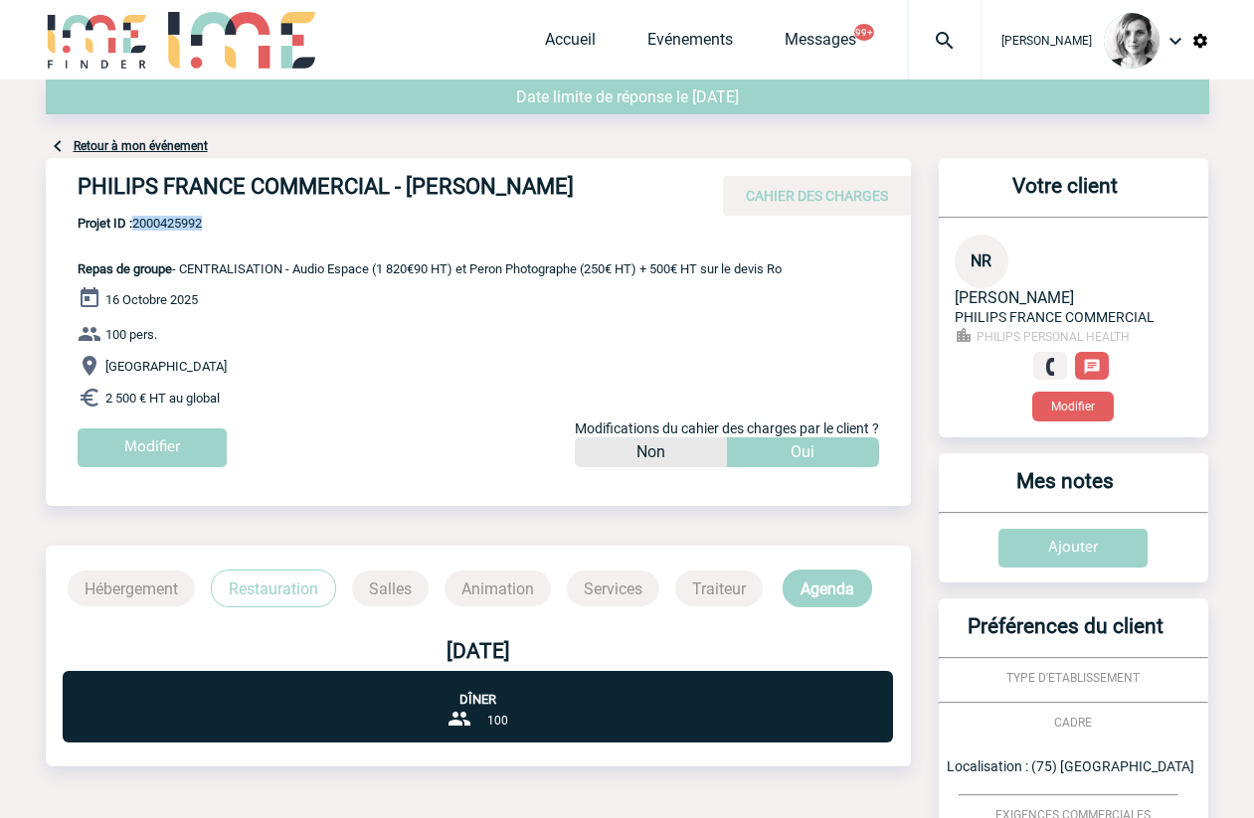
click at [771, 339] on p "100 pers." at bounding box center [494, 334] width 833 height 24
drag, startPoint x: 77, startPoint y: 184, endPoint x: 682, endPoint y: 178, distance: 605.4
click at [682, 178] on div "PHILIPS FRANCE COMMERCIAL - [PERSON_NAME] CAHIER DES CHARGES" at bounding box center [478, 187] width 865 height 58
copy h4 "PHILIPS FRANCE COMMERCIAL - [PERSON_NAME]"
drag, startPoint x: 752, startPoint y: 370, endPoint x: 739, endPoint y: 369, distance: 13.0
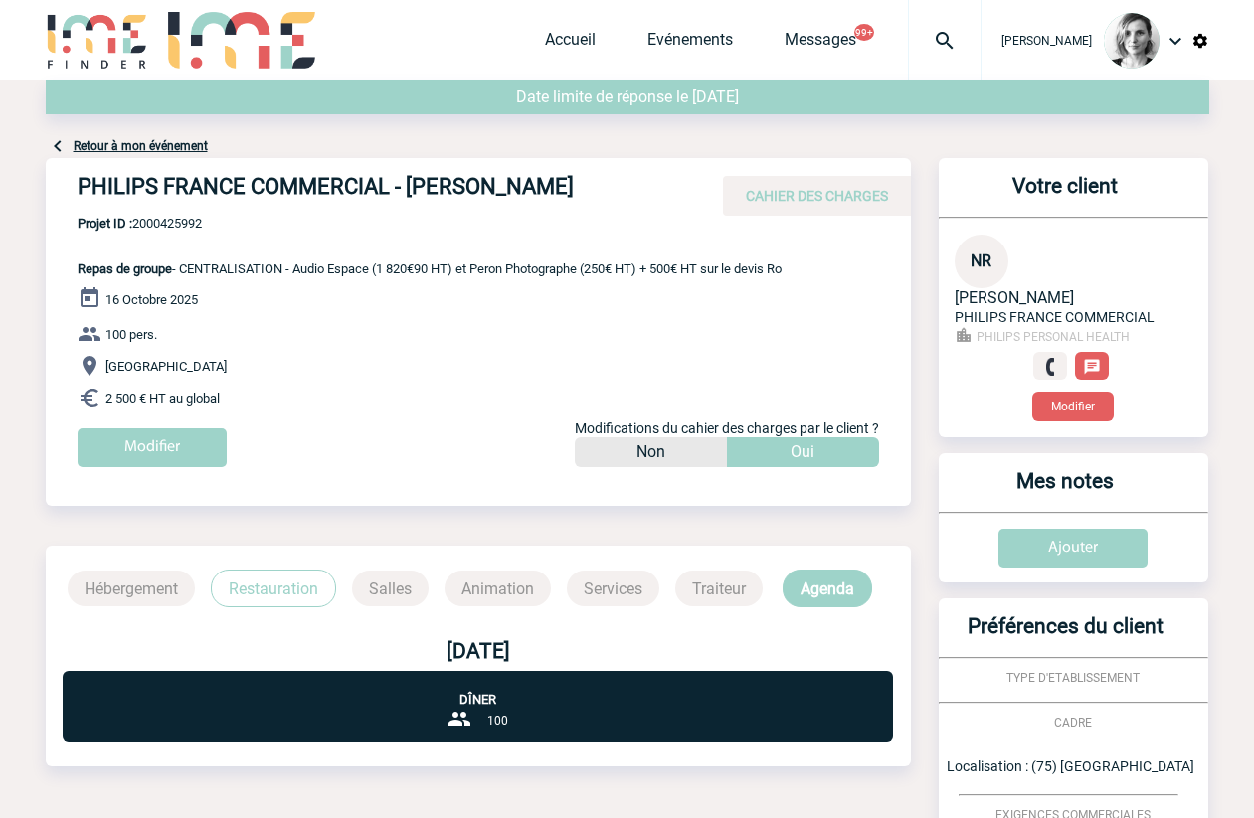
click at [752, 370] on p "[GEOGRAPHIC_DATA]" at bounding box center [494, 366] width 833 height 24
click at [161, 220] on span "Projet ID : 2000425992" at bounding box center [430, 223] width 704 height 15
copy span "2000425992"
